Goal: Information Seeking & Learning: Find specific fact

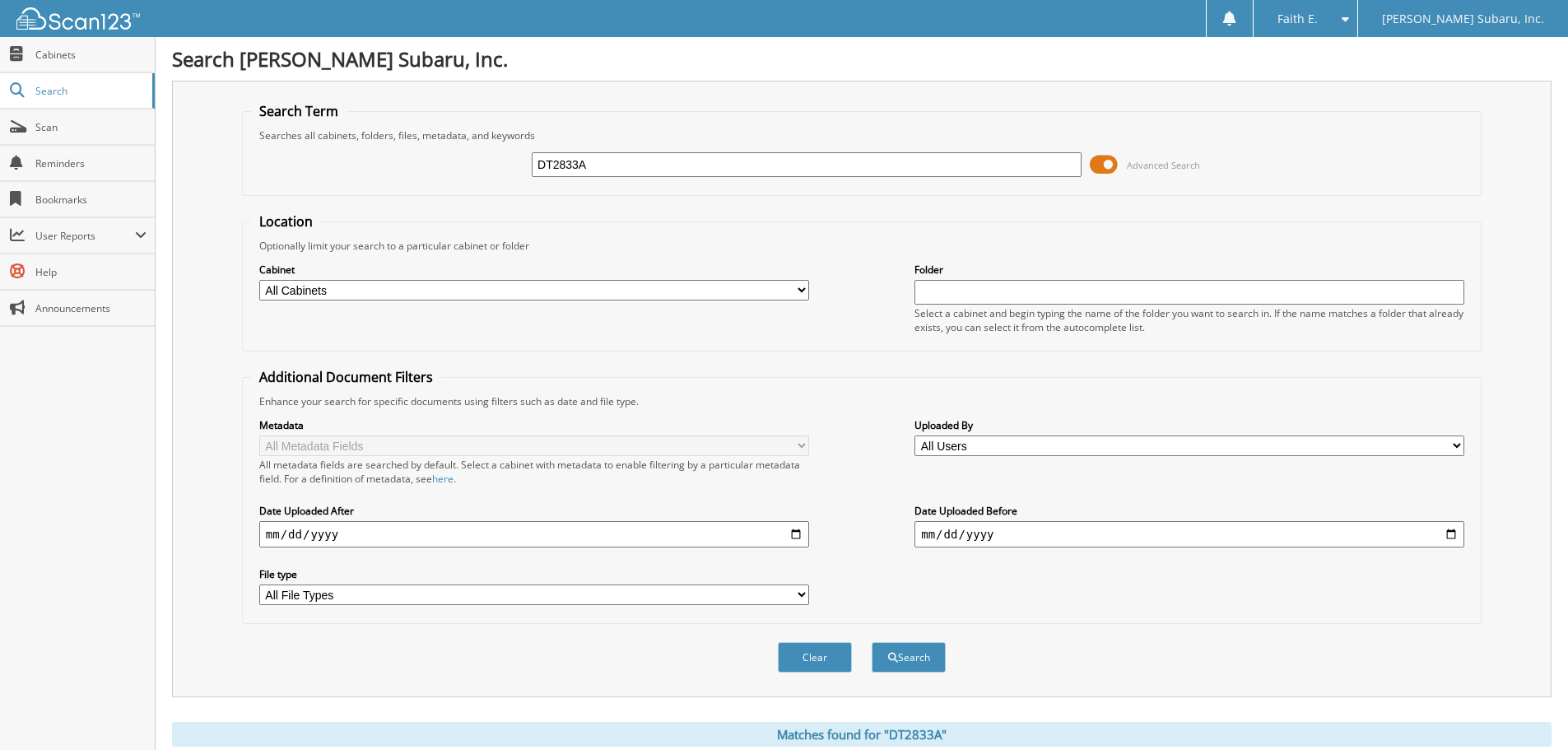
click at [604, 166] on input "DT2833A" at bounding box center [807, 165] width 550 height 25
type input "[PERSON_NAME]"
click at [872, 642] on button "Search" at bounding box center [909, 657] width 74 height 31
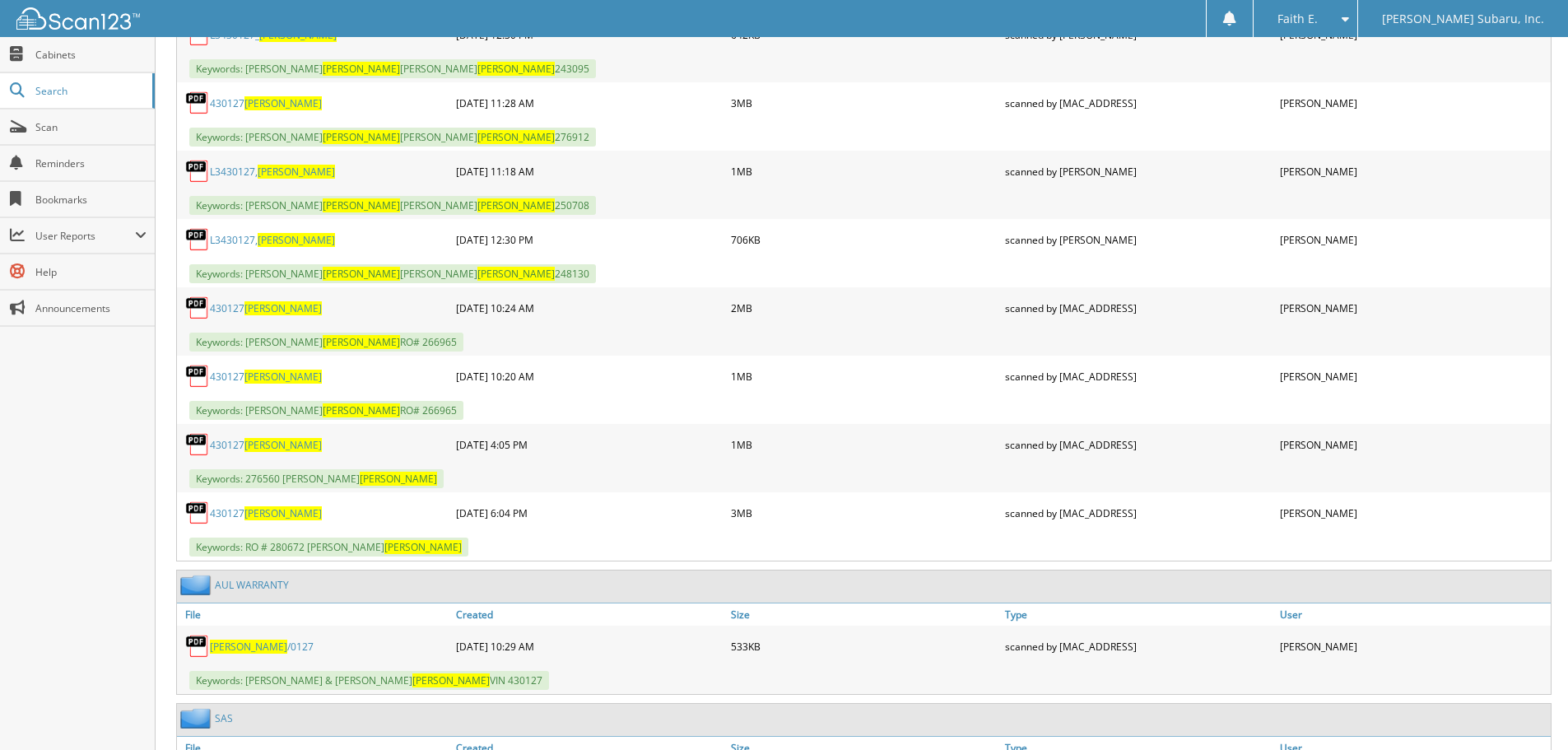
scroll to position [1007, 0]
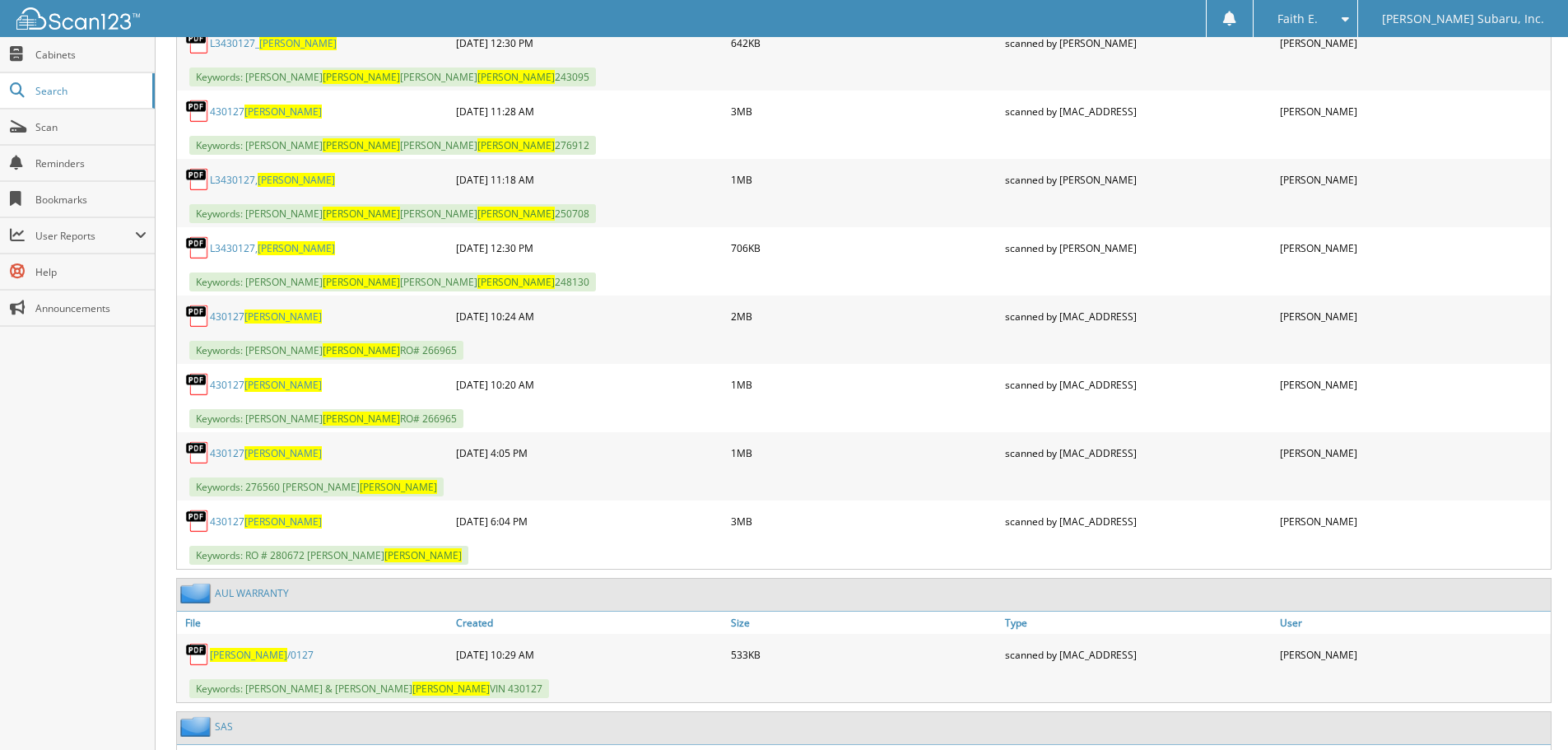
click at [239, 656] on span "LIDDLE" at bounding box center [249, 655] width 78 height 14
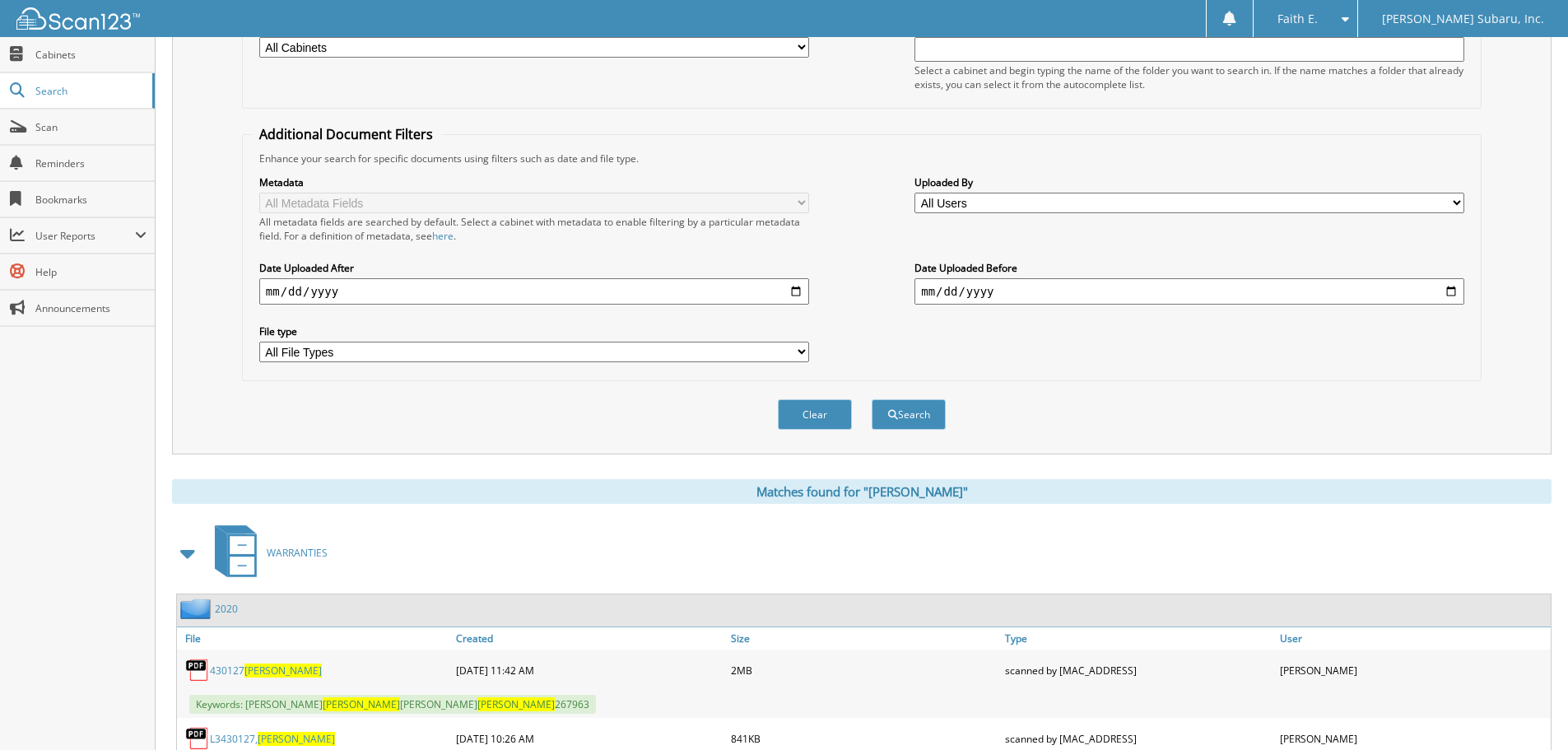
scroll to position [19, 0]
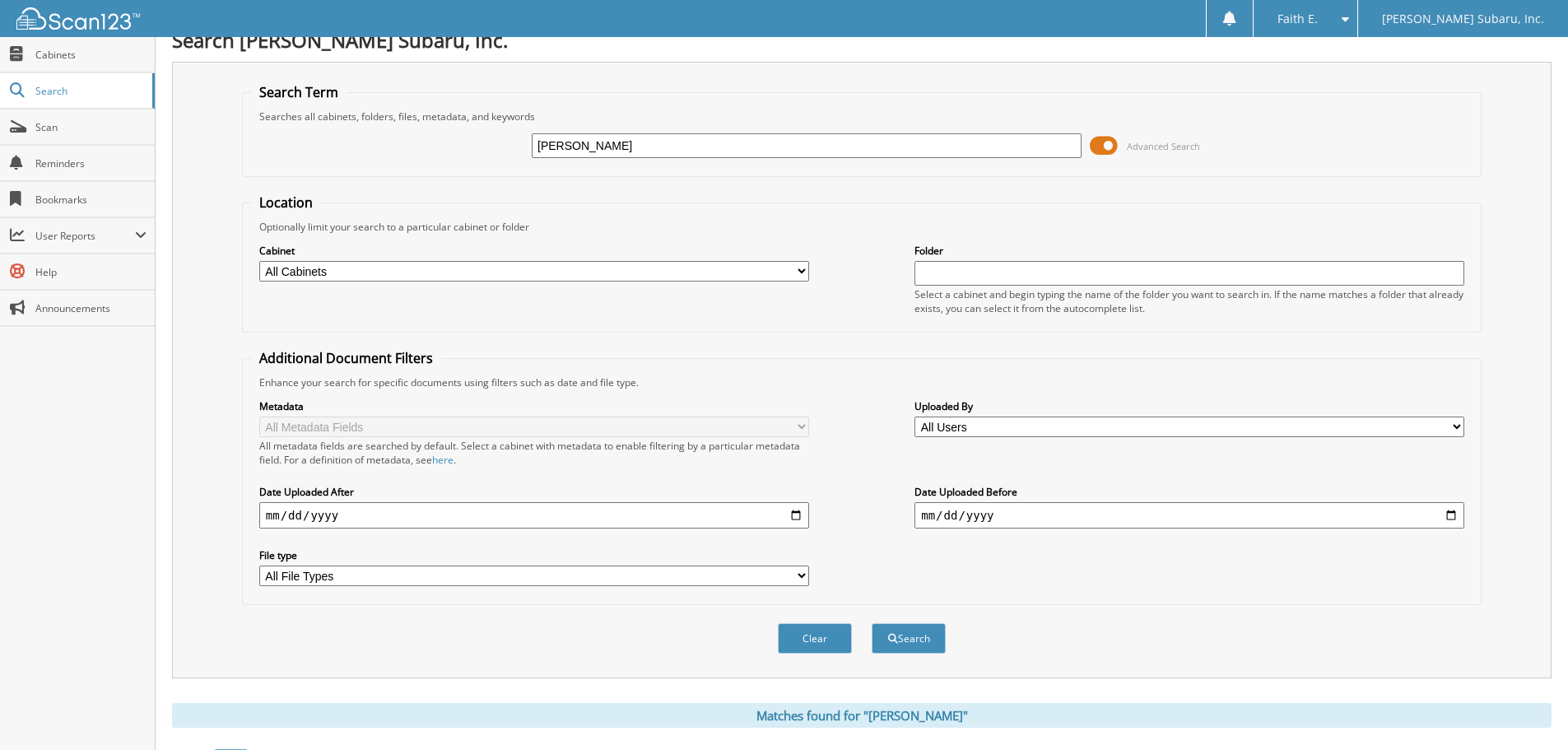
drag, startPoint x: 614, startPoint y: 148, endPoint x: 507, endPoint y: 91, distance: 121.2
click at [507, 91] on fieldset "Search Term Searches all cabinets, folders, files, metadata, and keywords LIDDL…" at bounding box center [861, 130] width 1240 height 94
type input "PEARSON"
click at [872, 623] on button "Search" at bounding box center [909, 638] width 74 height 31
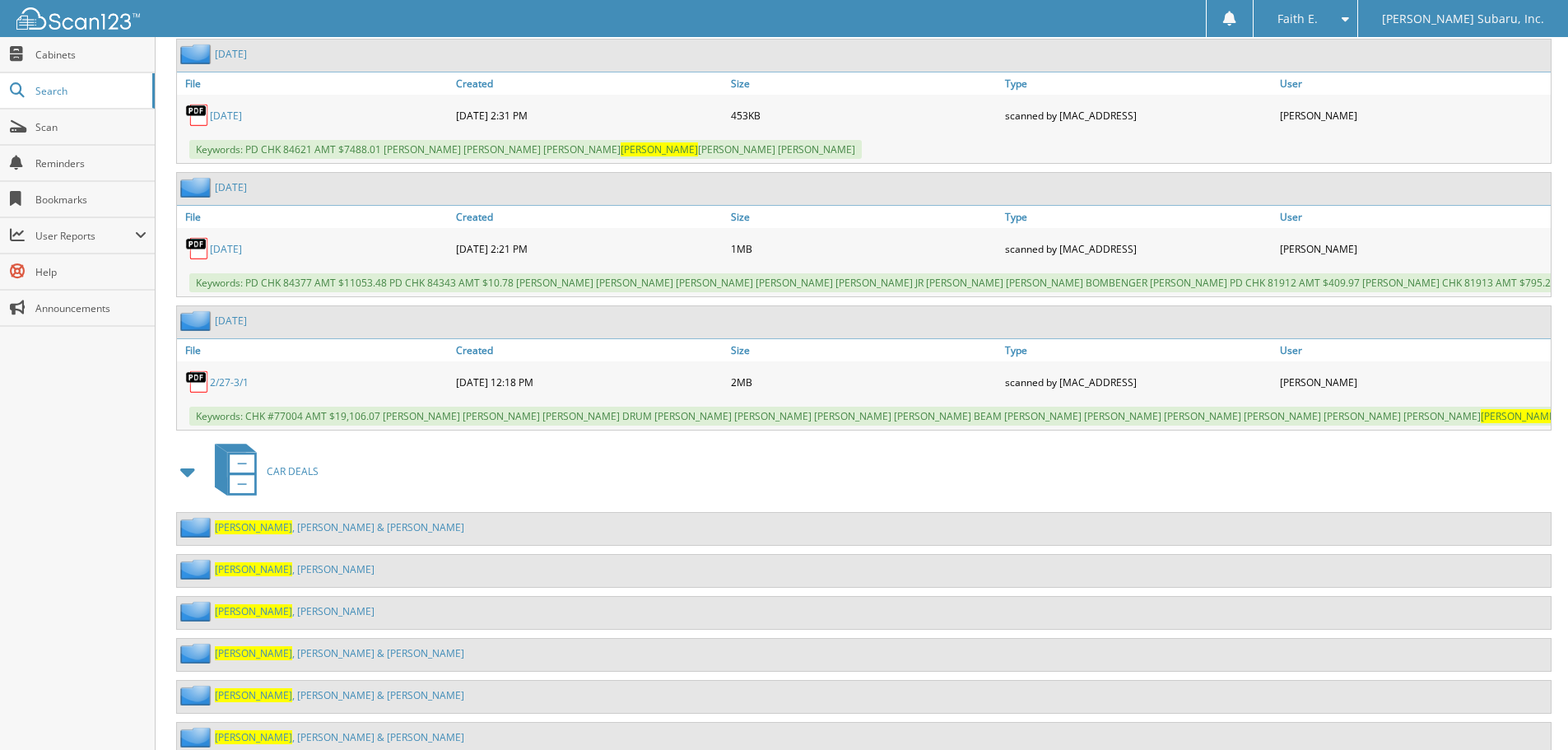
scroll to position [3128, 0]
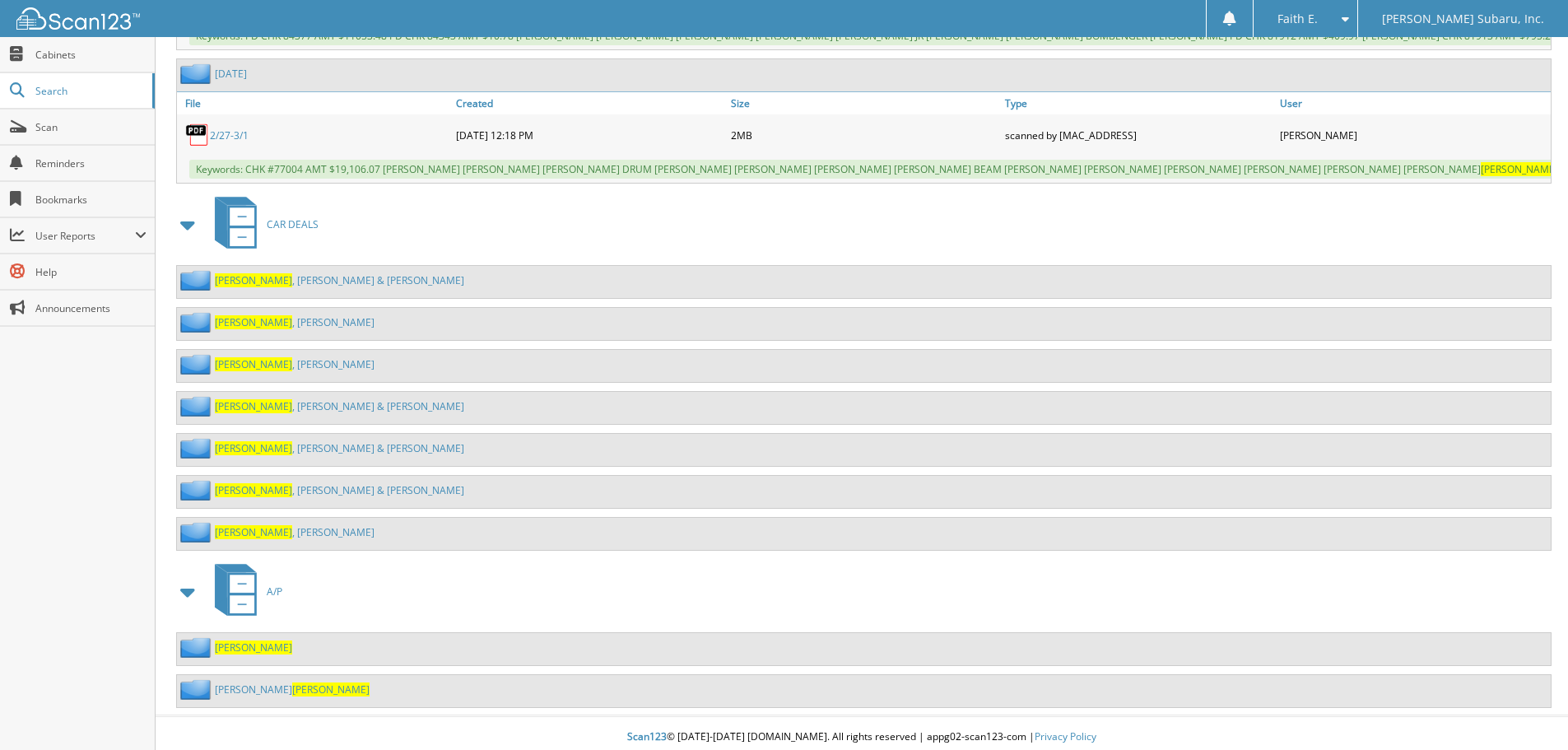
click at [296, 413] on link "PEARSON , JOHN & PAULETTE" at bounding box center [339, 406] width 250 height 14
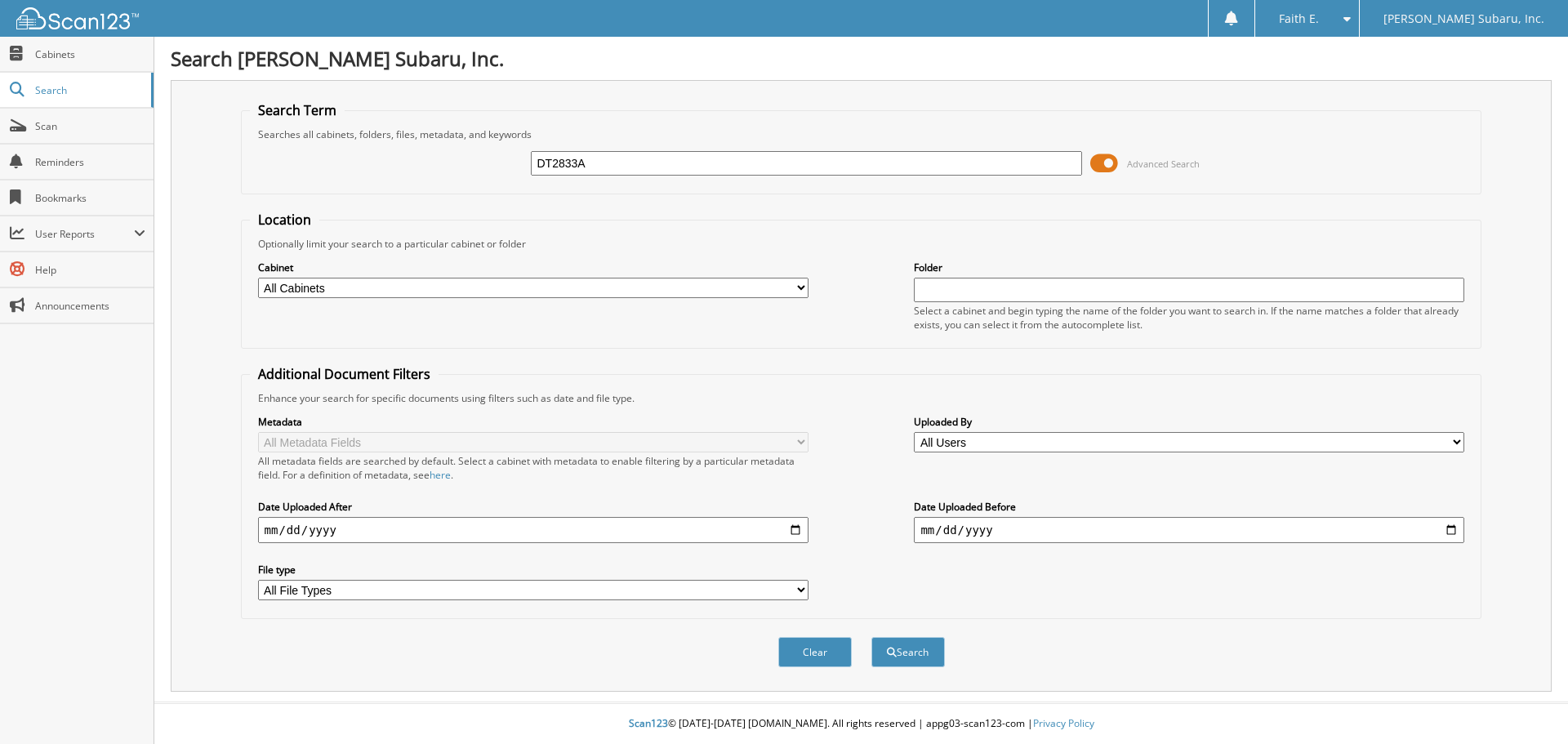
type input "DT2833A"
click at [871, 637] on button "Search" at bounding box center [908, 652] width 74 height 31
